Goal: Check status

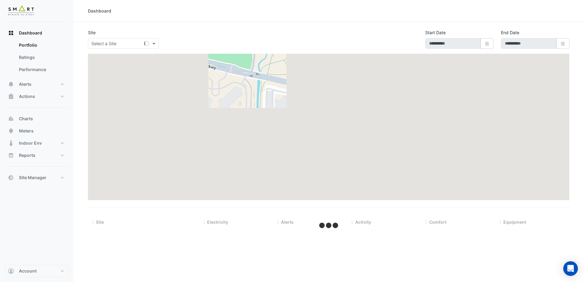
type input "**********"
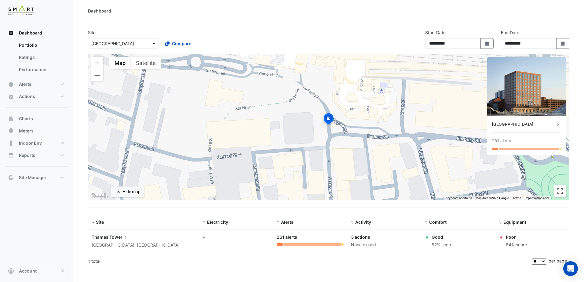
click at [156, 42] on span at bounding box center [155, 43] width 8 height 6
